Goal: Information Seeking & Learning: Learn about a topic

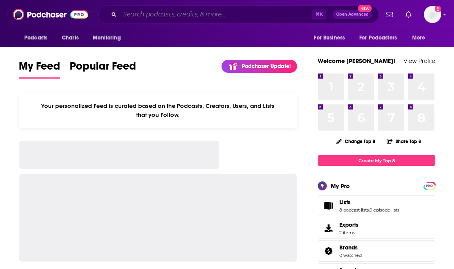
click at [162, 19] on input "Search podcasts, credits, & more..." at bounding box center [216, 14] width 192 height 13
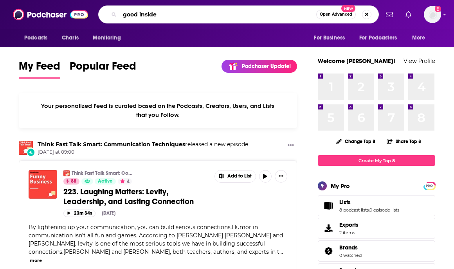
type input "good inside"
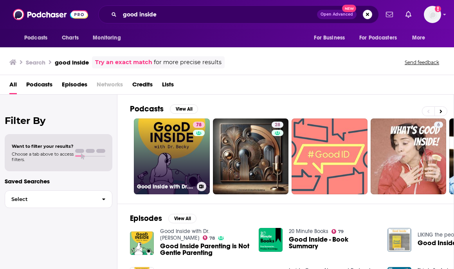
click at [174, 161] on link "78 Good Inside with Dr. [PERSON_NAME]" at bounding box center [172, 156] width 76 height 76
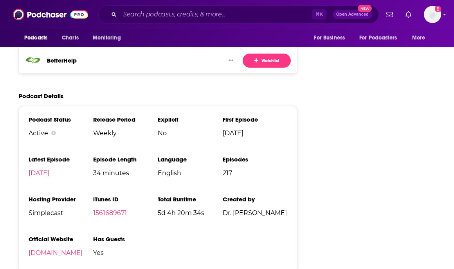
scroll to position [1655, 0]
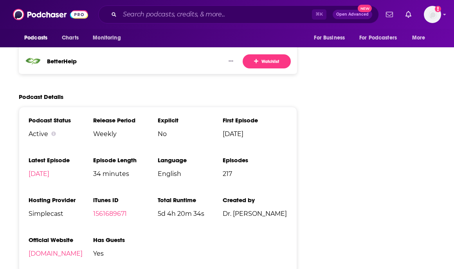
click at [46, 210] on span "Simplecast" at bounding box center [61, 213] width 65 height 7
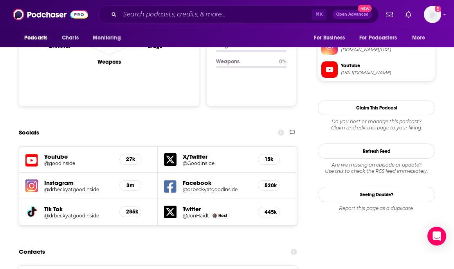
scroll to position [819, 0]
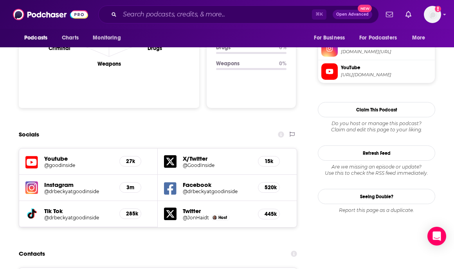
click at [66, 162] on h5 "@goodinside" at bounding box center [78, 165] width 69 height 6
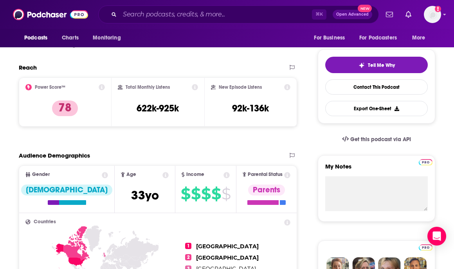
scroll to position [0, 0]
